Goal: Information Seeking & Learning: Learn about a topic

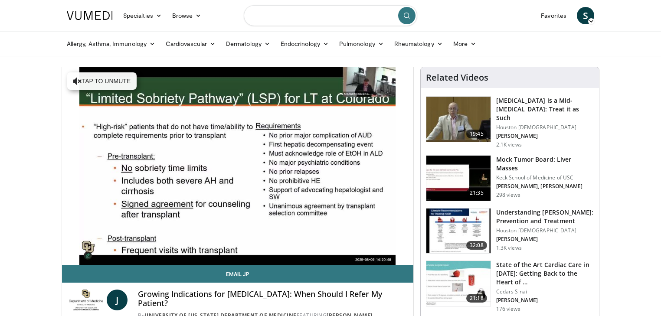
click at [305, 17] on input "Search topics, interventions" at bounding box center [331, 15] width 174 height 21
type input "*****"
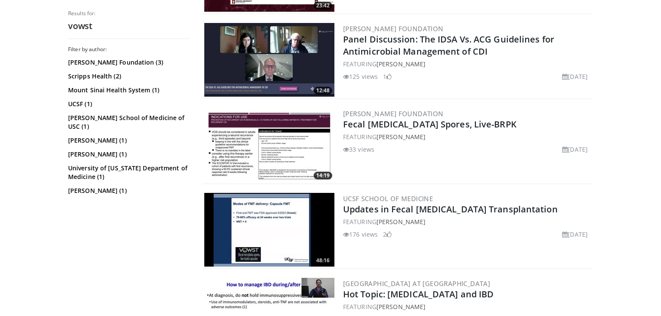
scroll to position [328, 0]
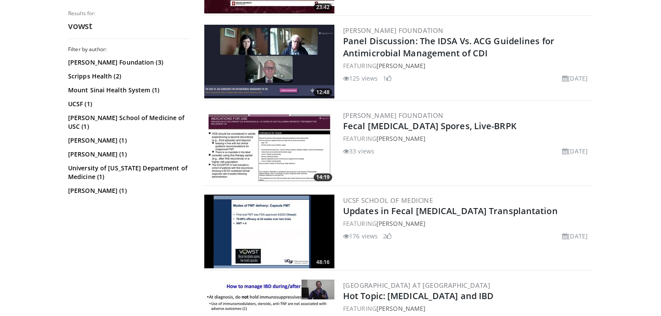
click at [250, 138] on img at bounding box center [269, 147] width 130 height 74
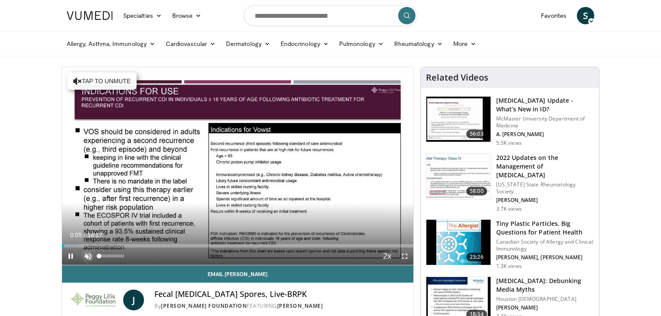
click at [91, 257] on span "Video Player" at bounding box center [87, 256] width 17 height 17
click at [115, 255] on div "63%" at bounding box center [111, 256] width 25 height 3
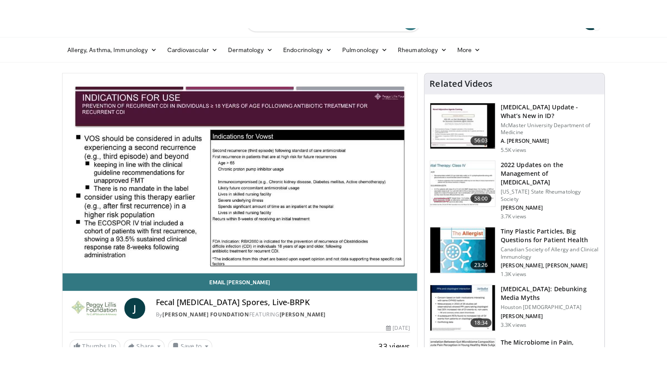
scroll to position [35, 0]
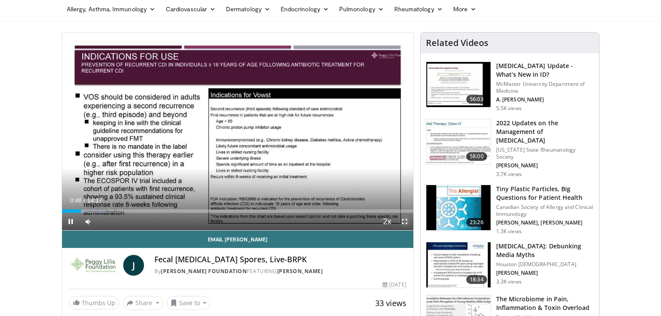
click at [404, 220] on span "Video Player" at bounding box center [404, 221] width 17 height 17
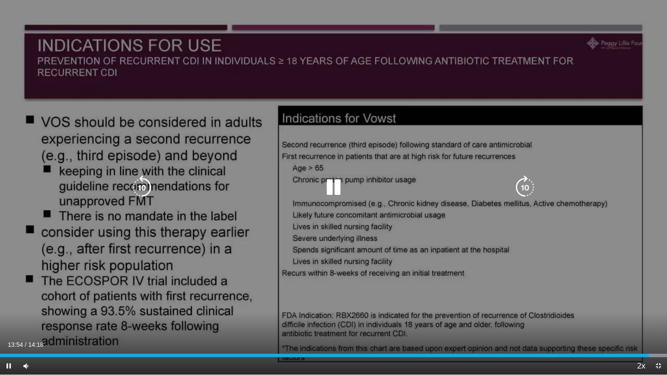
click at [329, 193] on icon "Video Player" at bounding box center [333, 187] width 24 height 24
click at [328, 194] on icon "Video Player" at bounding box center [333, 187] width 24 height 24
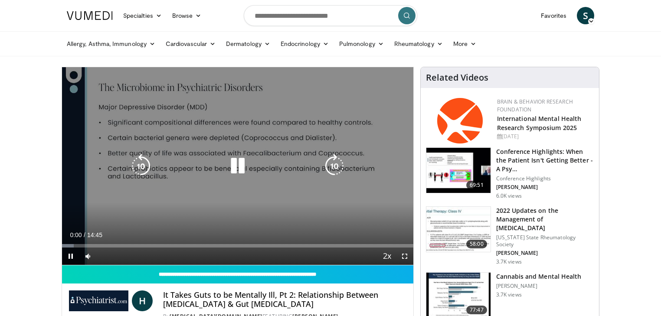
click at [241, 167] on icon "Video Player" at bounding box center [238, 166] width 24 height 24
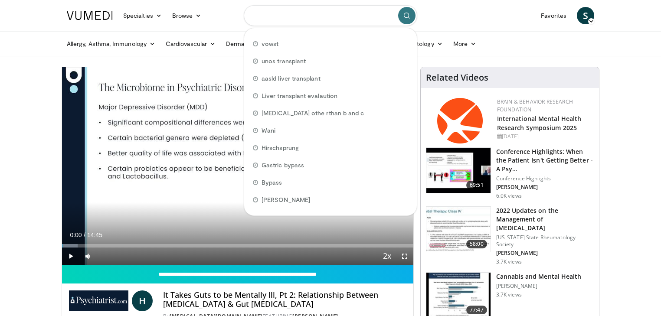
click at [283, 20] on input "Search topics, interventions" at bounding box center [331, 15] width 174 height 21
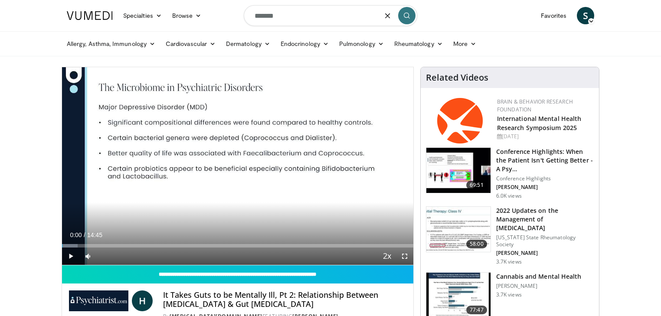
type input "*******"
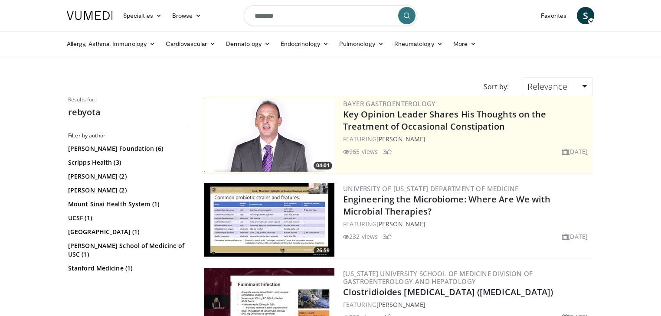
click at [303, 207] on img at bounding box center [269, 220] width 130 height 74
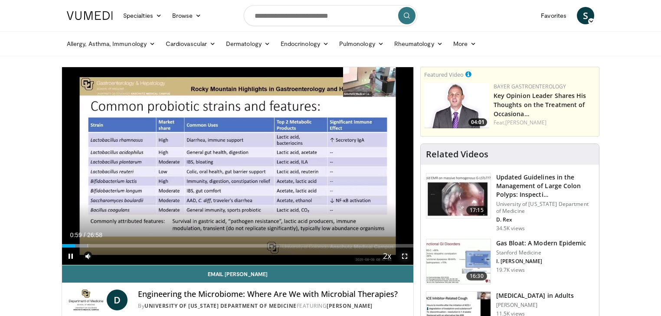
click at [403, 253] on span "Video Player" at bounding box center [404, 256] width 17 height 17
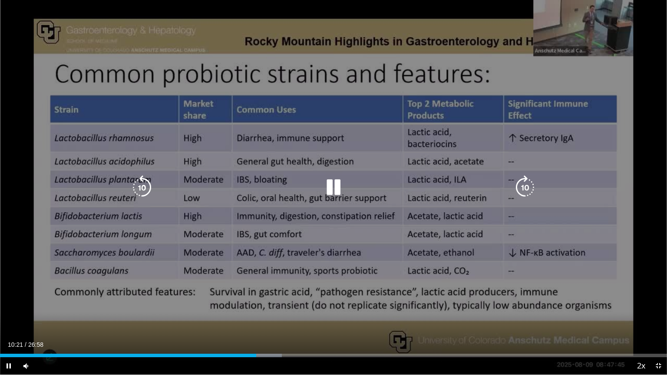
click at [517, 189] on icon "Video Player" at bounding box center [524, 187] width 24 height 24
click at [522, 187] on icon "Video Player" at bounding box center [524, 187] width 24 height 24
click at [525, 185] on icon "Video Player" at bounding box center [524, 187] width 24 height 24
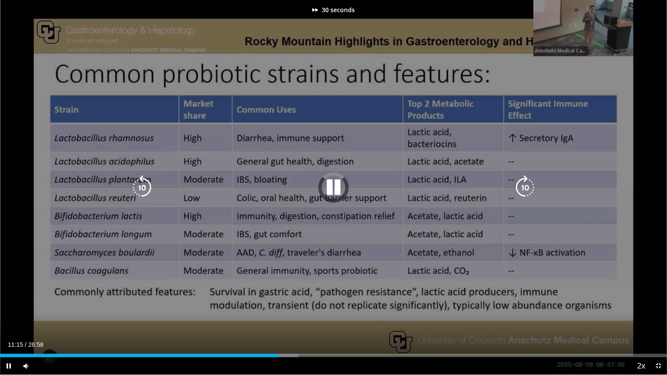
click at [525, 185] on icon "Video Player" at bounding box center [524, 187] width 24 height 24
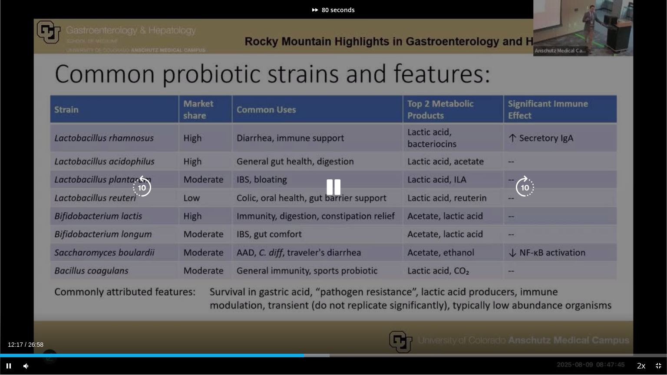
click at [525, 185] on icon "Video Player" at bounding box center [524, 187] width 24 height 24
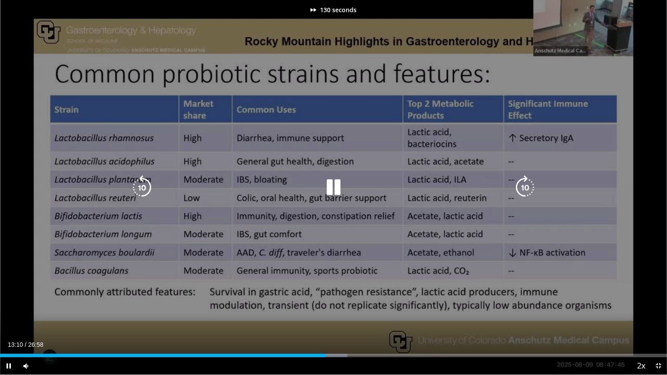
click at [525, 185] on icon "Video Player" at bounding box center [524, 187] width 24 height 24
click at [523, 191] on icon "Video Player" at bounding box center [524, 187] width 24 height 24
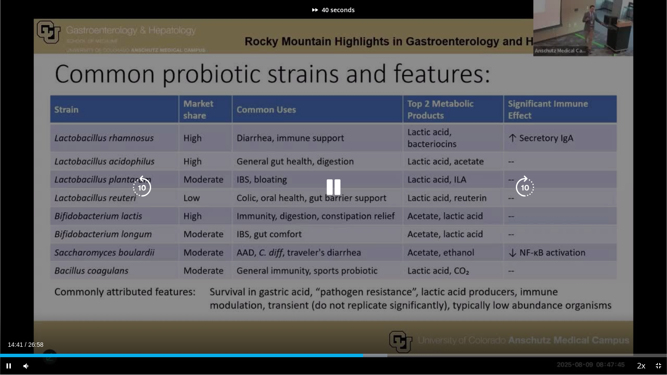
click at [523, 191] on icon "Video Player" at bounding box center [524, 187] width 24 height 24
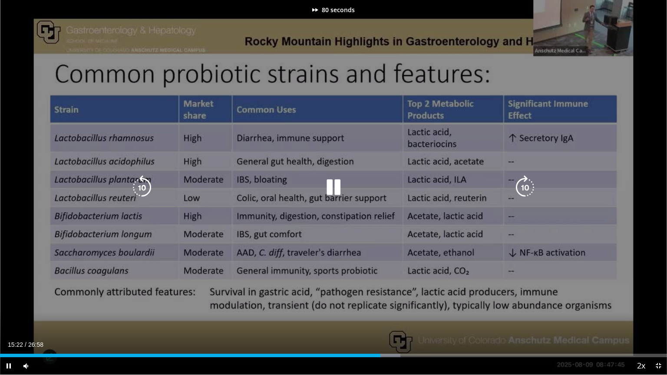
click at [523, 191] on icon "Video Player" at bounding box center [524, 187] width 24 height 24
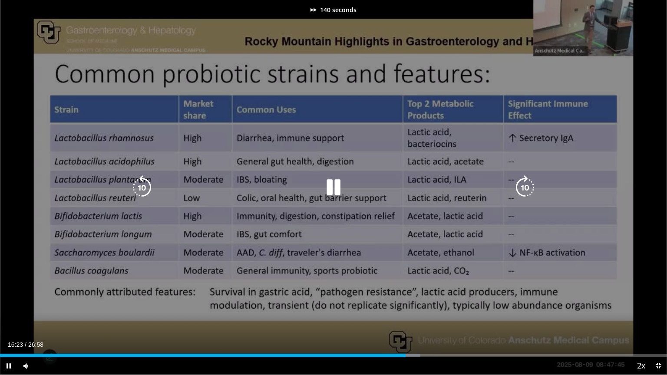
click at [523, 191] on icon "Video Player" at bounding box center [524, 187] width 24 height 24
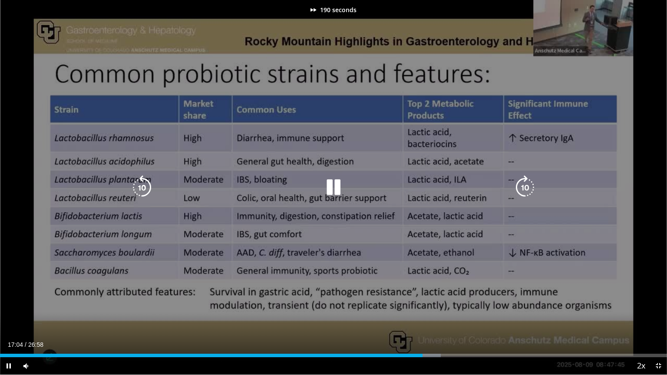
click at [523, 191] on icon "Video Player" at bounding box center [524, 187] width 24 height 24
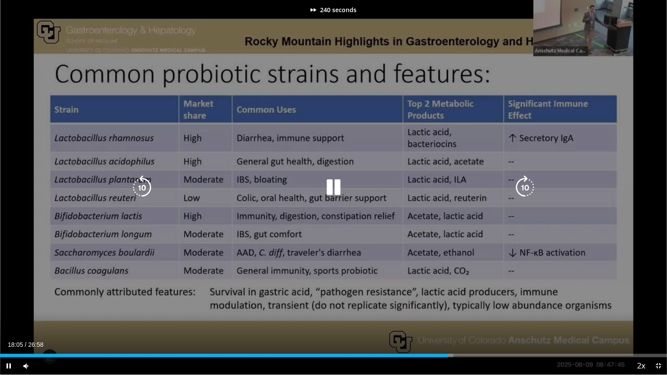
click at [523, 191] on icon "Video Player" at bounding box center [524, 187] width 24 height 24
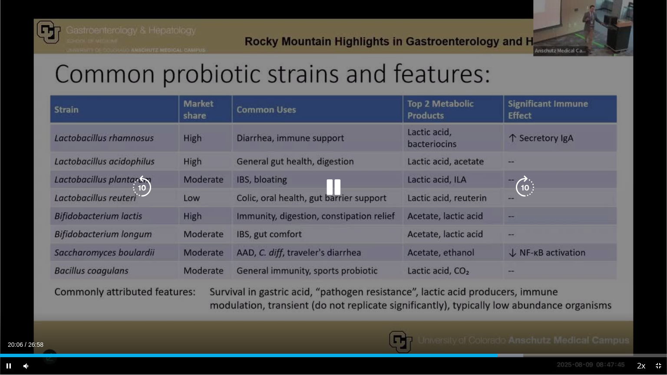
click at [528, 190] on icon "Video Player" at bounding box center [524, 187] width 24 height 24
click at [526, 188] on icon "Video Player" at bounding box center [524, 187] width 24 height 24
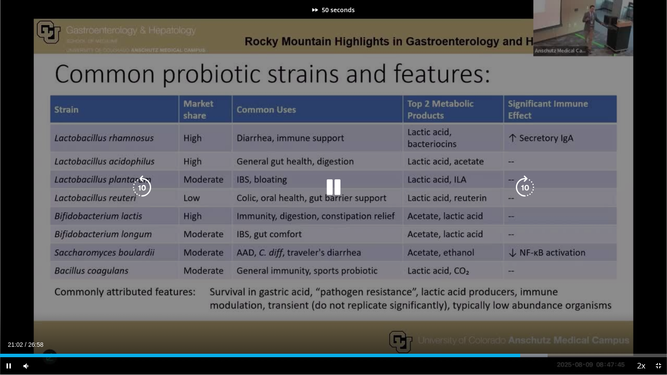
click at [526, 188] on icon "Video Player" at bounding box center [524, 187] width 24 height 24
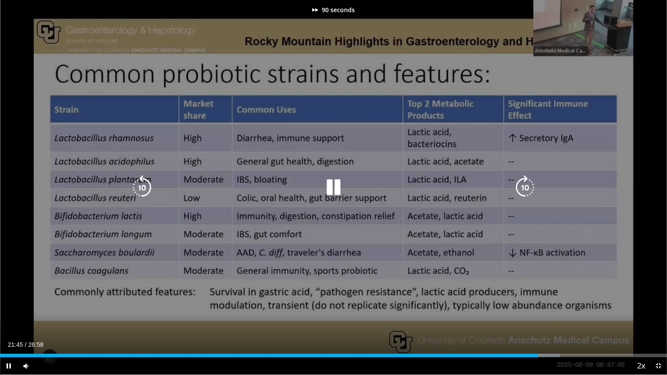
click at [526, 188] on icon "Video Player" at bounding box center [524, 187] width 24 height 24
click at [524, 184] on icon "Video Player" at bounding box center [524, 187] width 24 height 24
click at [335, 185] on icon "Video Player" at bounding box center [333, 187] width 24 height 24
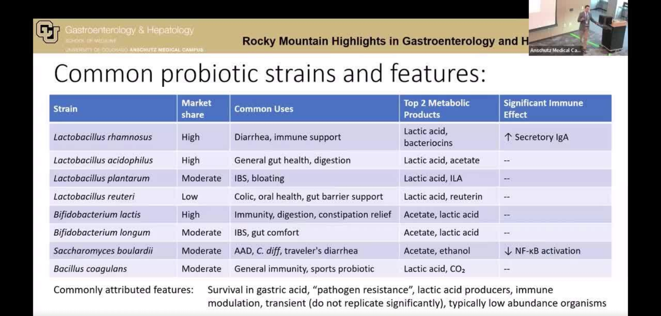
scroll to position [818, 0]
